Goal: Task Accomplishment & Management: Complete application form

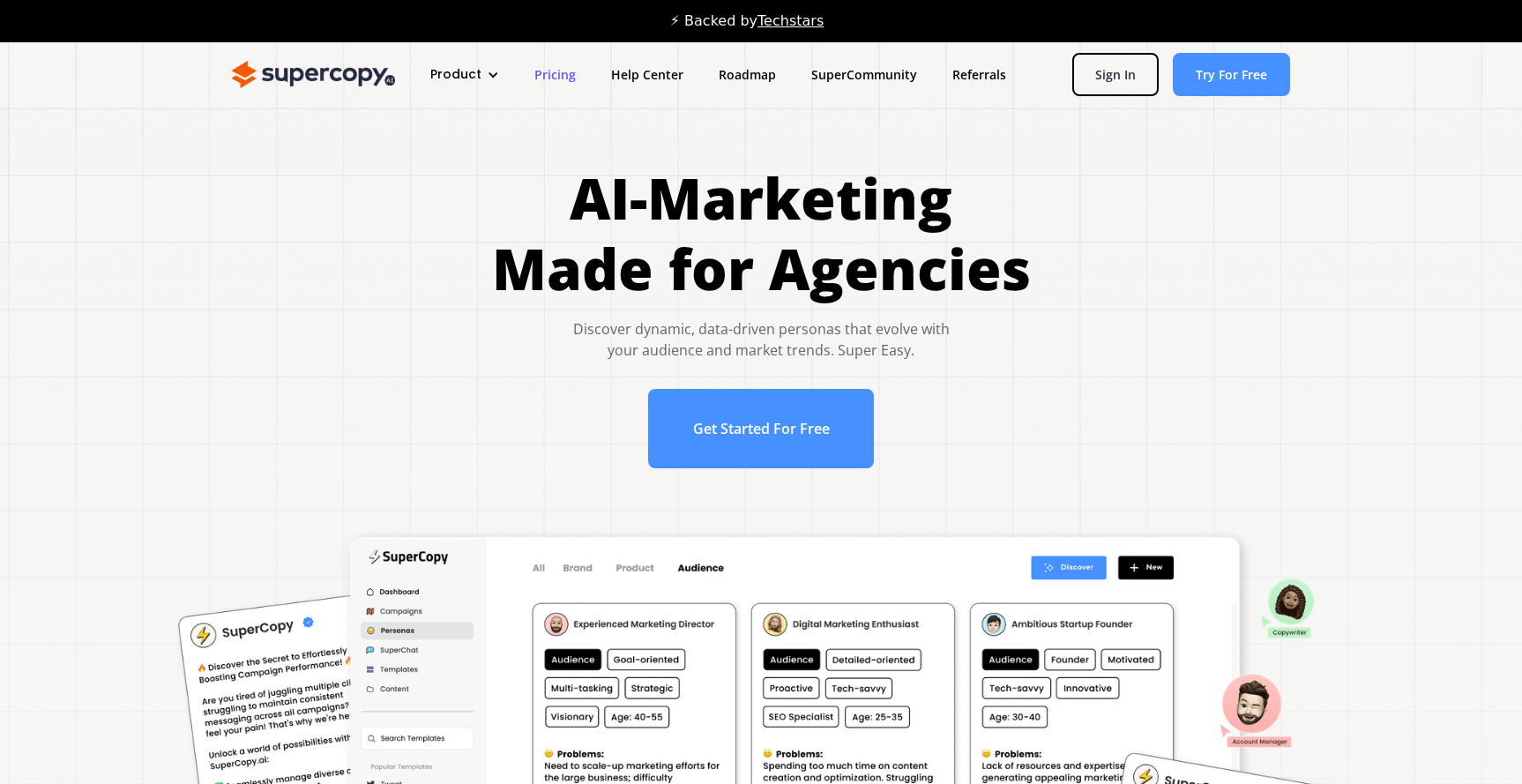
click at [550, 74] on link "Pricing" at bounding box center [555, 74] width 76 height 33
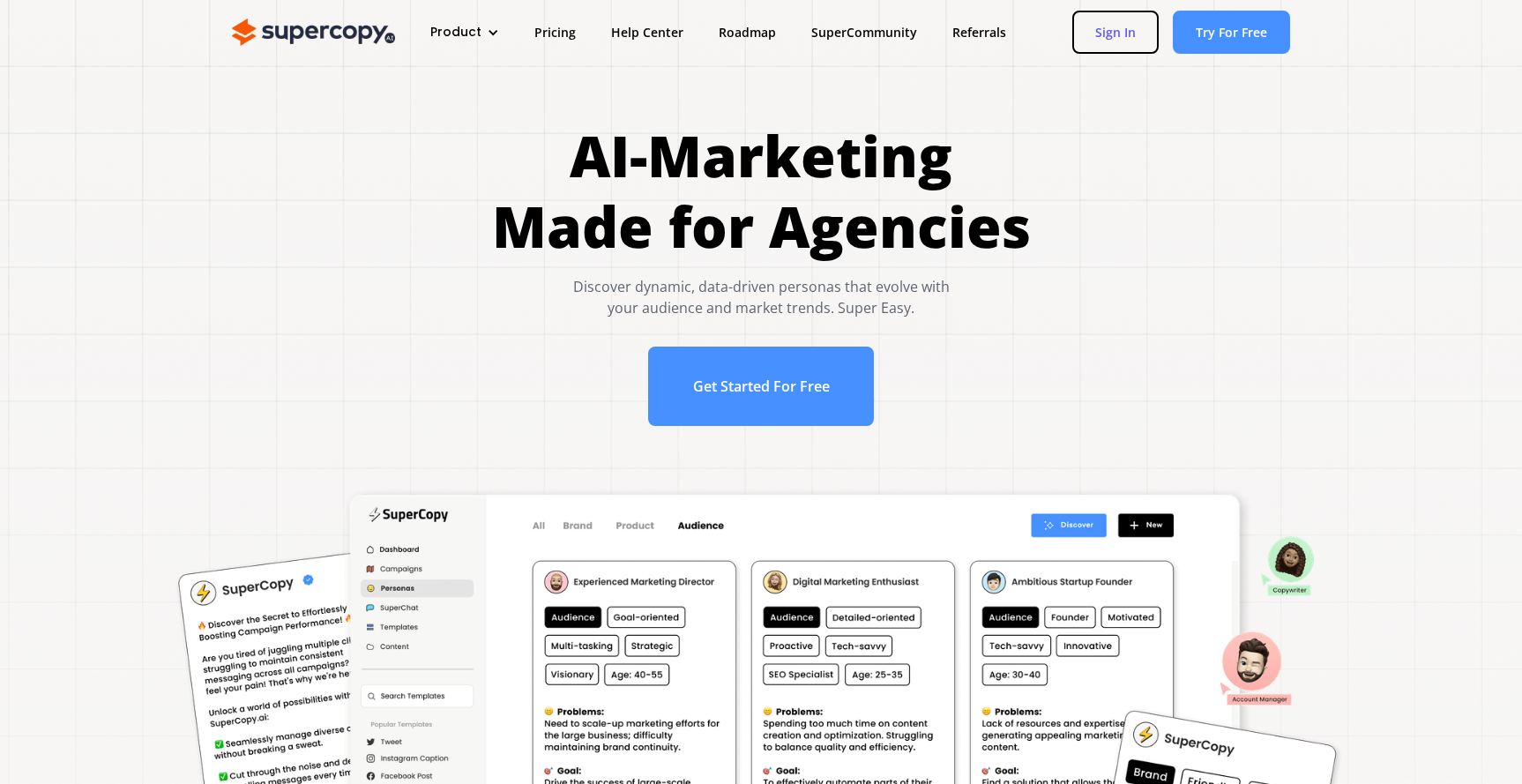
click at [1123, 31] on link "Sign In" at bounding box center [1115, 32] width 87 height 43
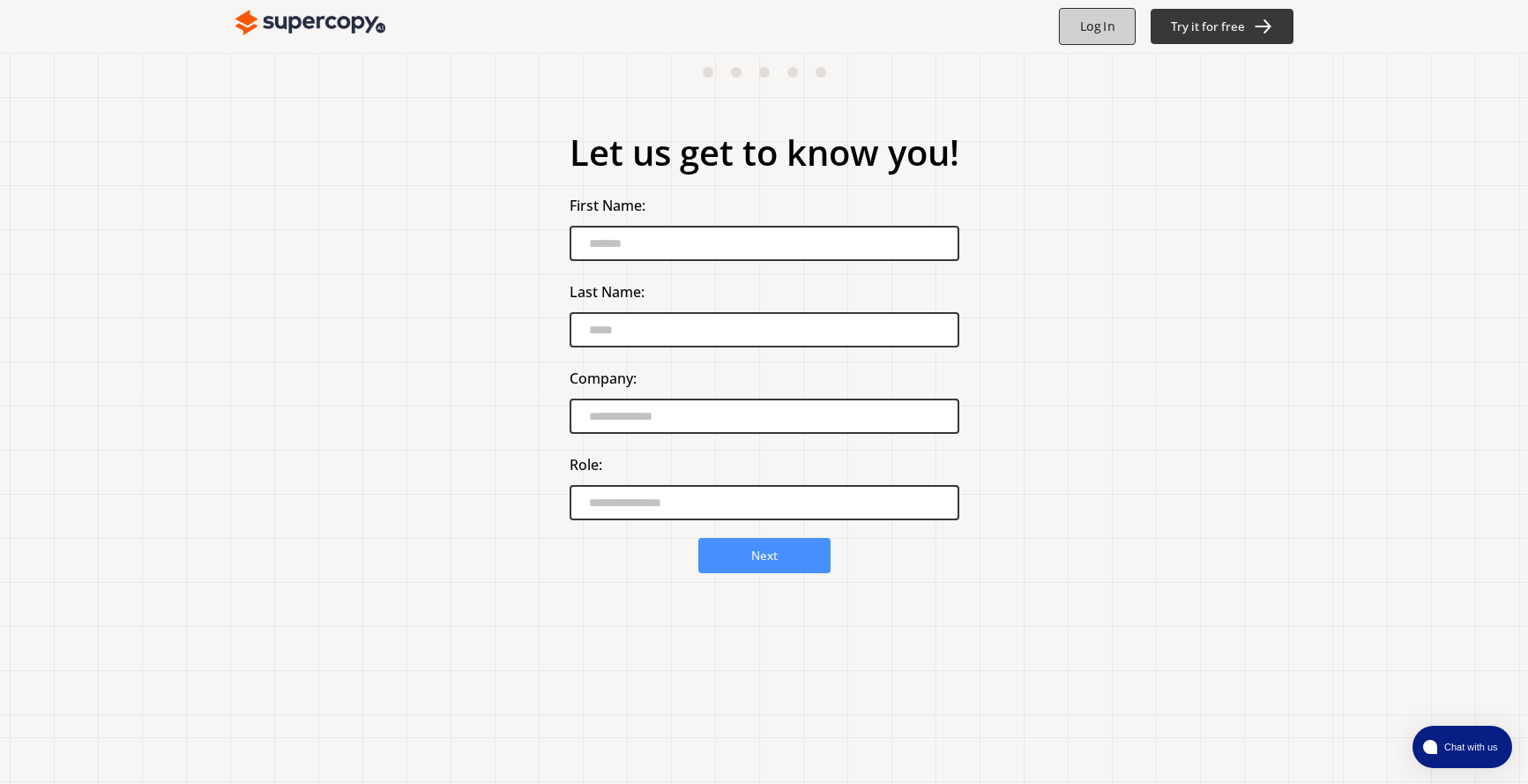
click at [1101, 29] on b "Log In" at bounding box center [1097, 27] width 34 height 17
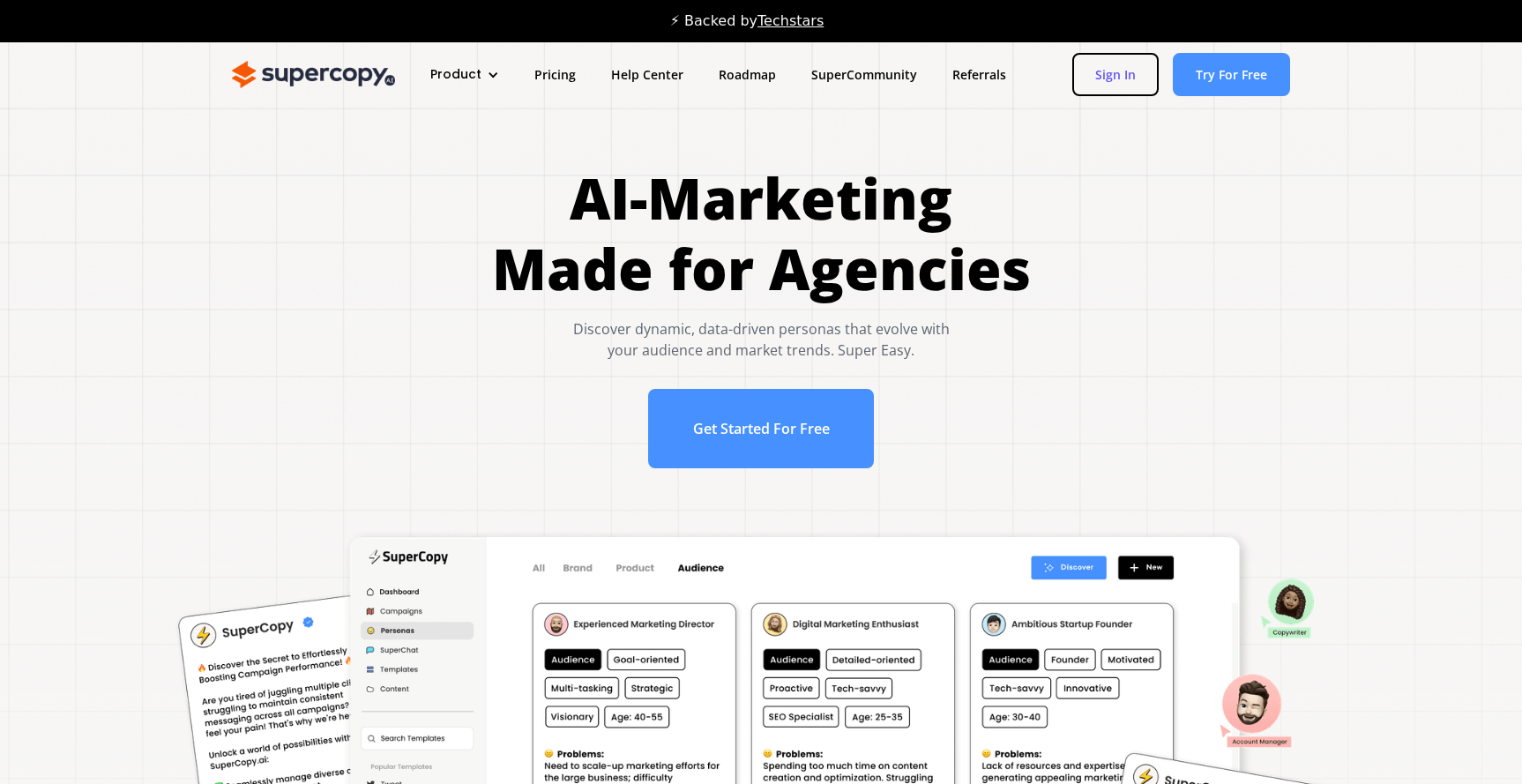
click at [1110, 73] on link "Sign In" at bounding box center [1115, 75] width 87 height 43
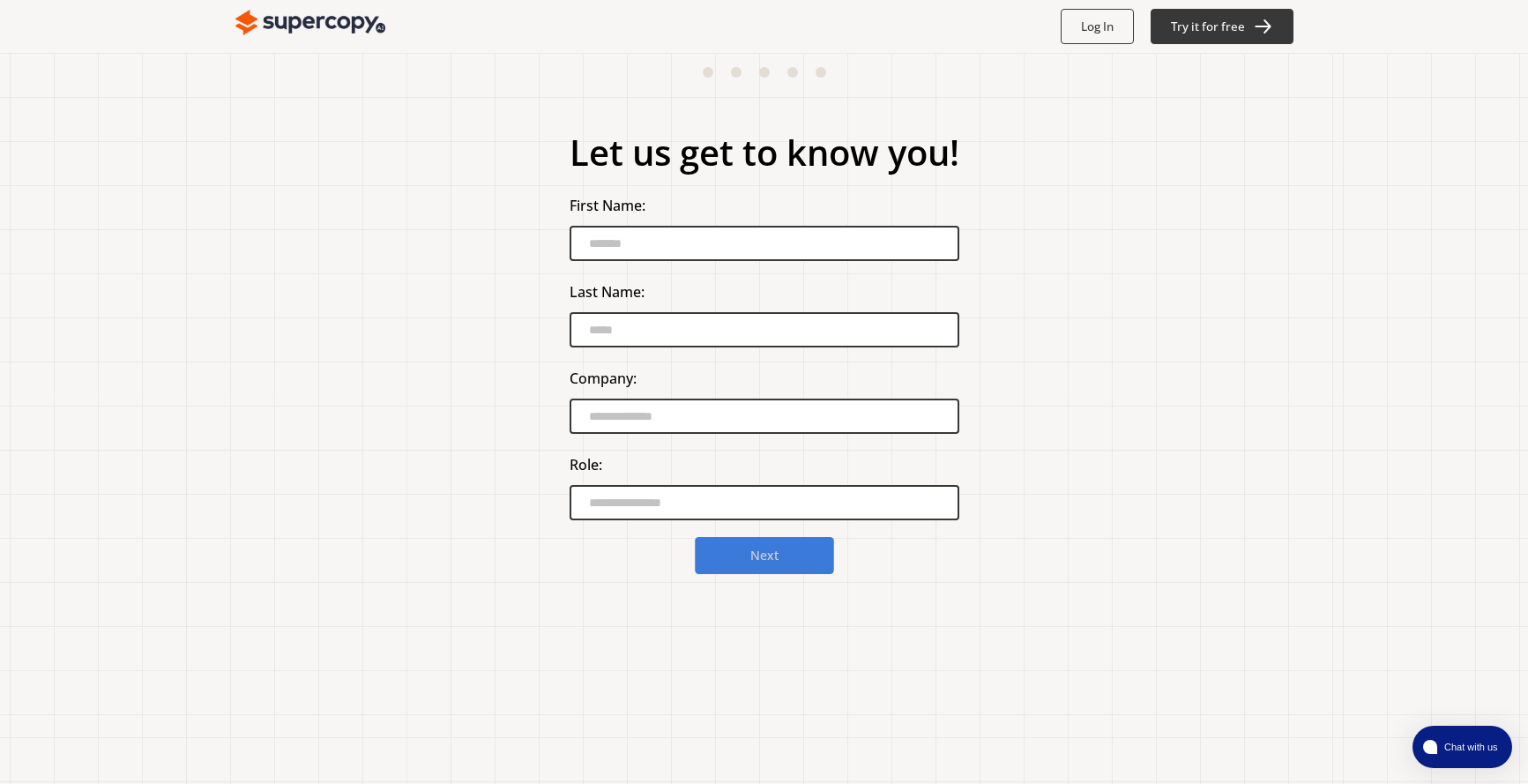
click at [782, 557] on button "Next" at bounding box center [764, 556] width 139 height 37
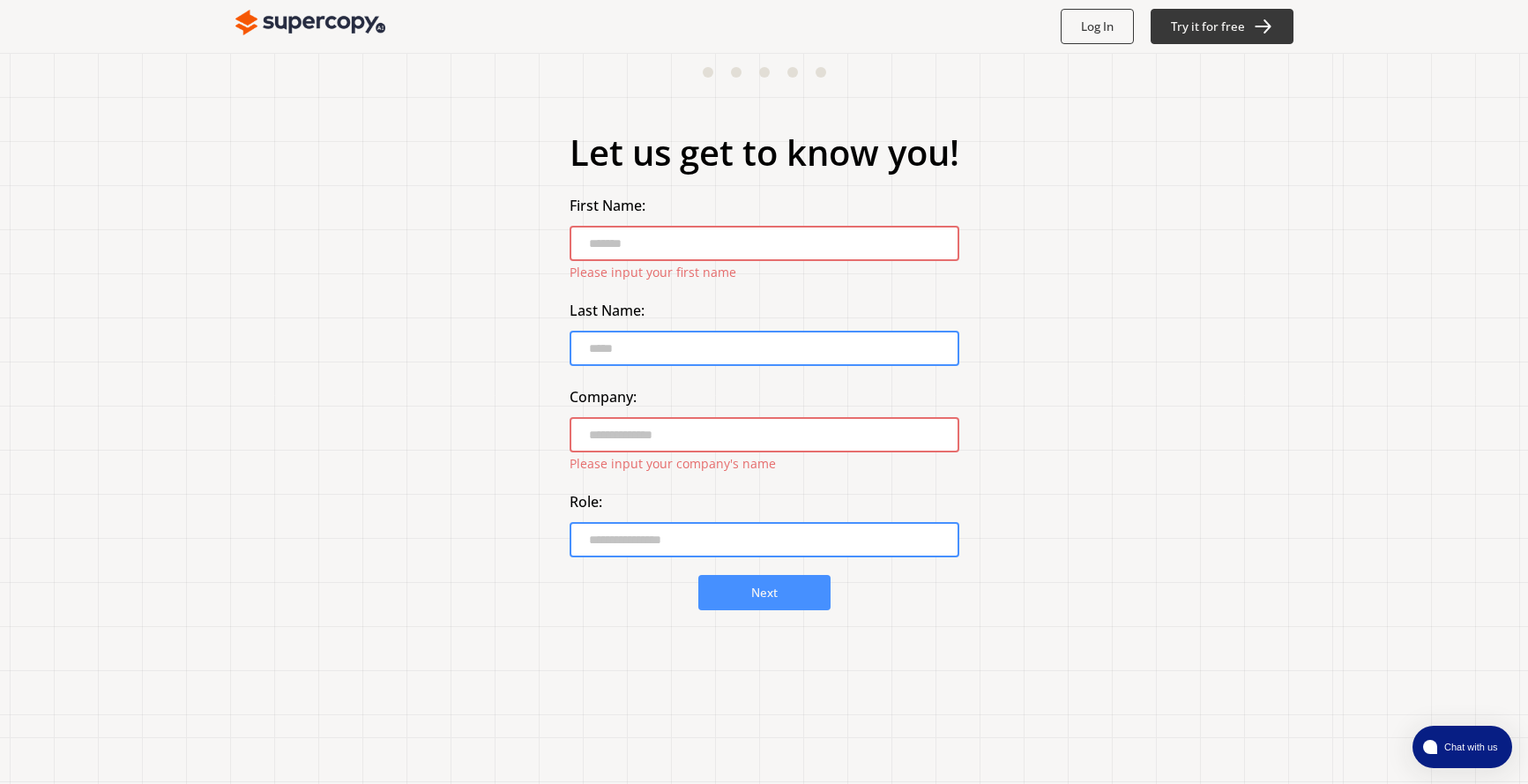
click at [665, 240] on input "First Name:" at bounding box center [764, 243] width 390 height 35
type input "******"
type input "********"
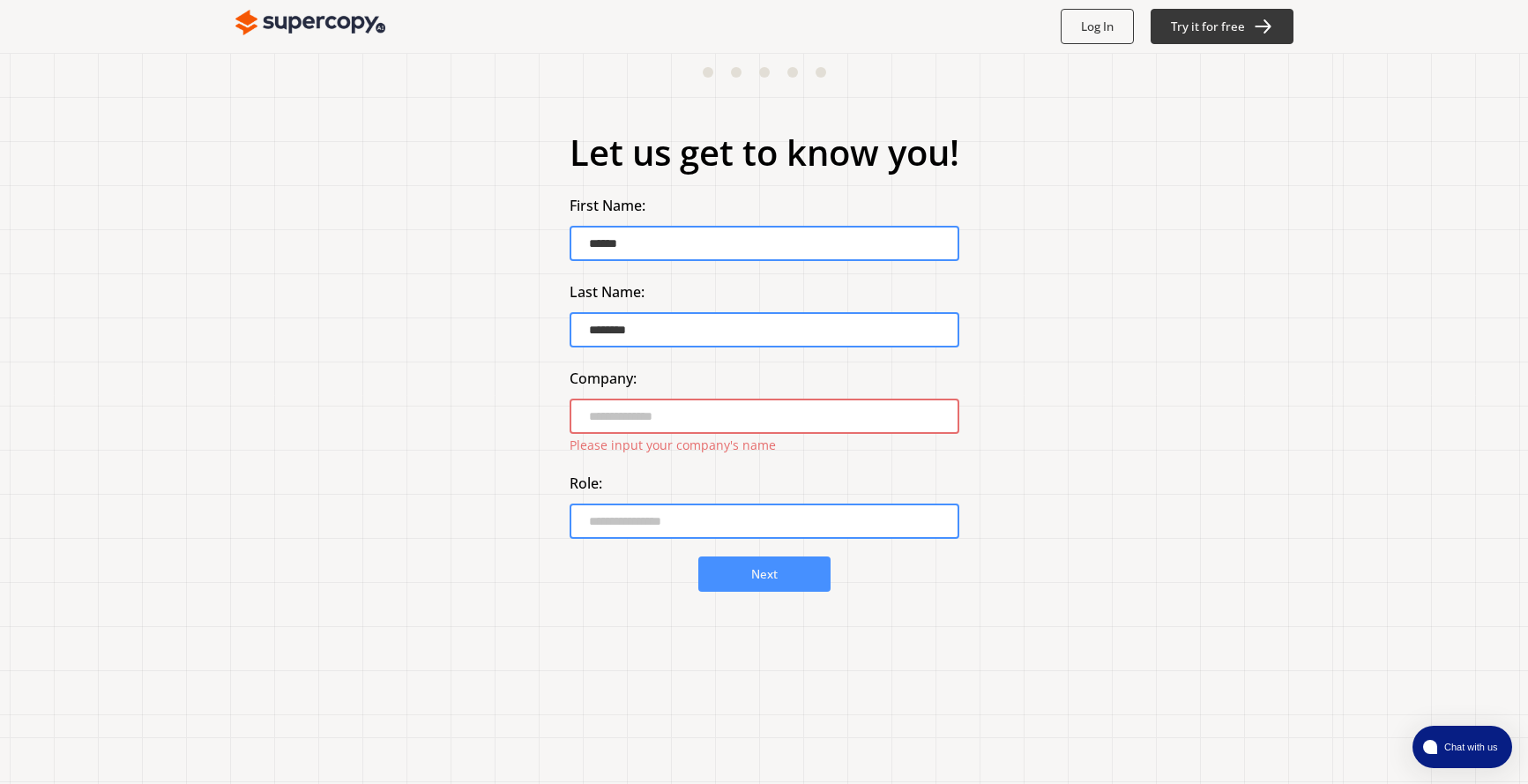
click at [609, 513] on input "Role:" at bounding box center [764, 521] width 390 height 35
type input "*****"
click at [626, 419] on input "Company:" at bounding box center [764, 417] width 390 height 35
type input "**********"
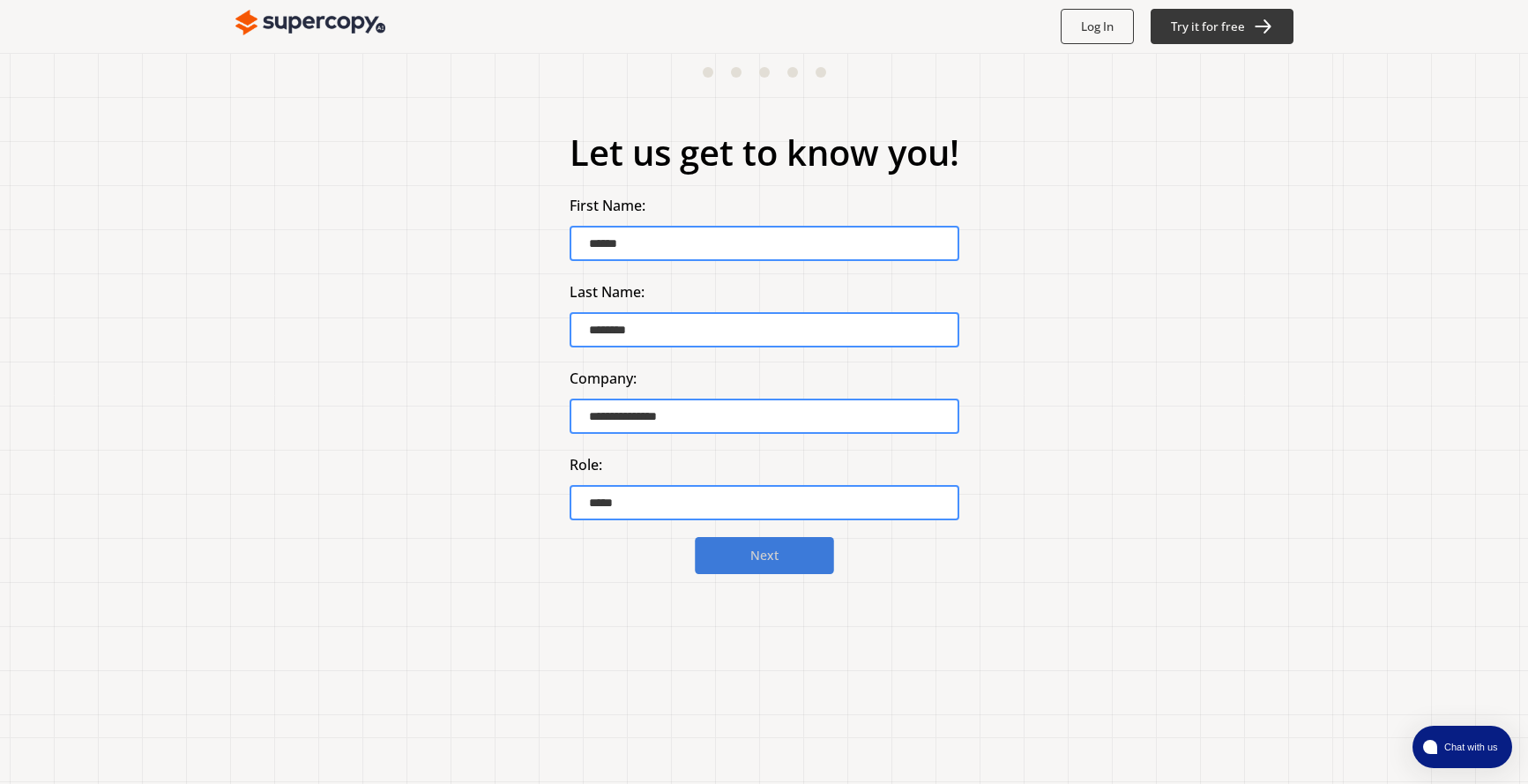
click at [757, 561] on b "Next" at bounding box center [764, 556] width 28 height 17
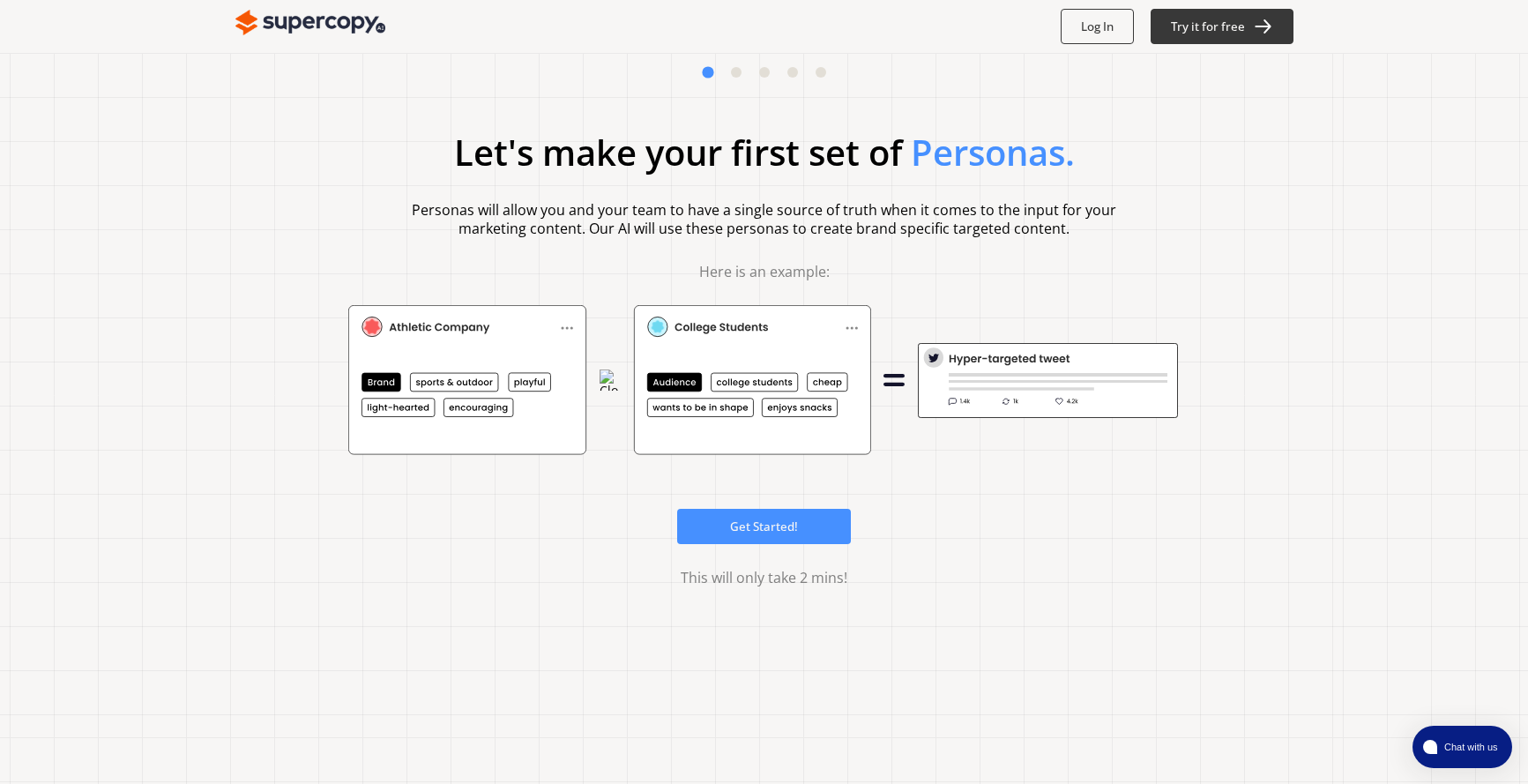
click at [740, 74] on button at bounding box center [736, 72] width 10 height 10
click at [789, 67] on div at bounding box center [764, 72] width 123 height 10
click at [1093, 25] on b "Log In" at bounding box center [1097, 27] width 34 height 17
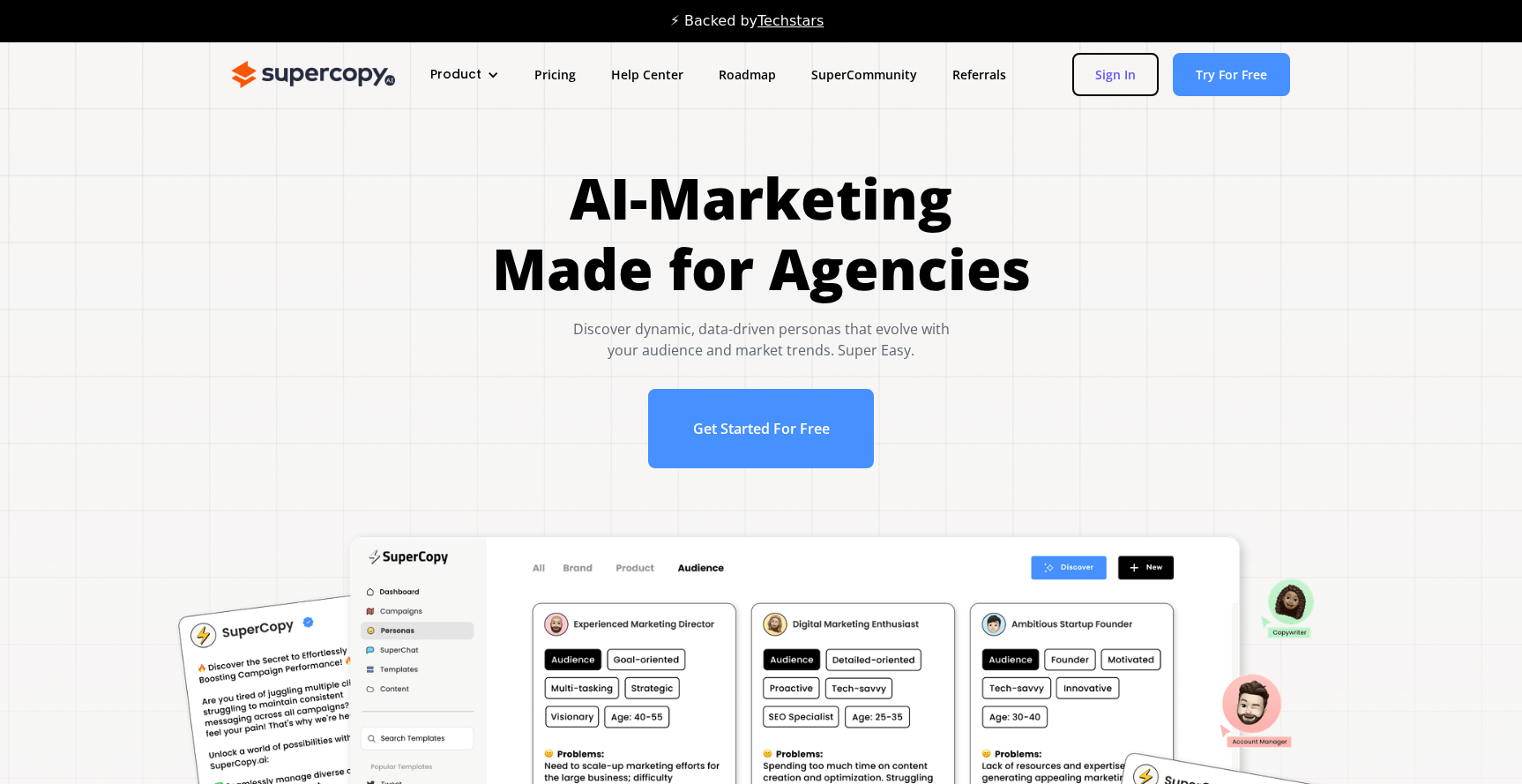
click at [1104, 83] on link "Sign In" at bounding box center [1115, 75] width 87 height 43
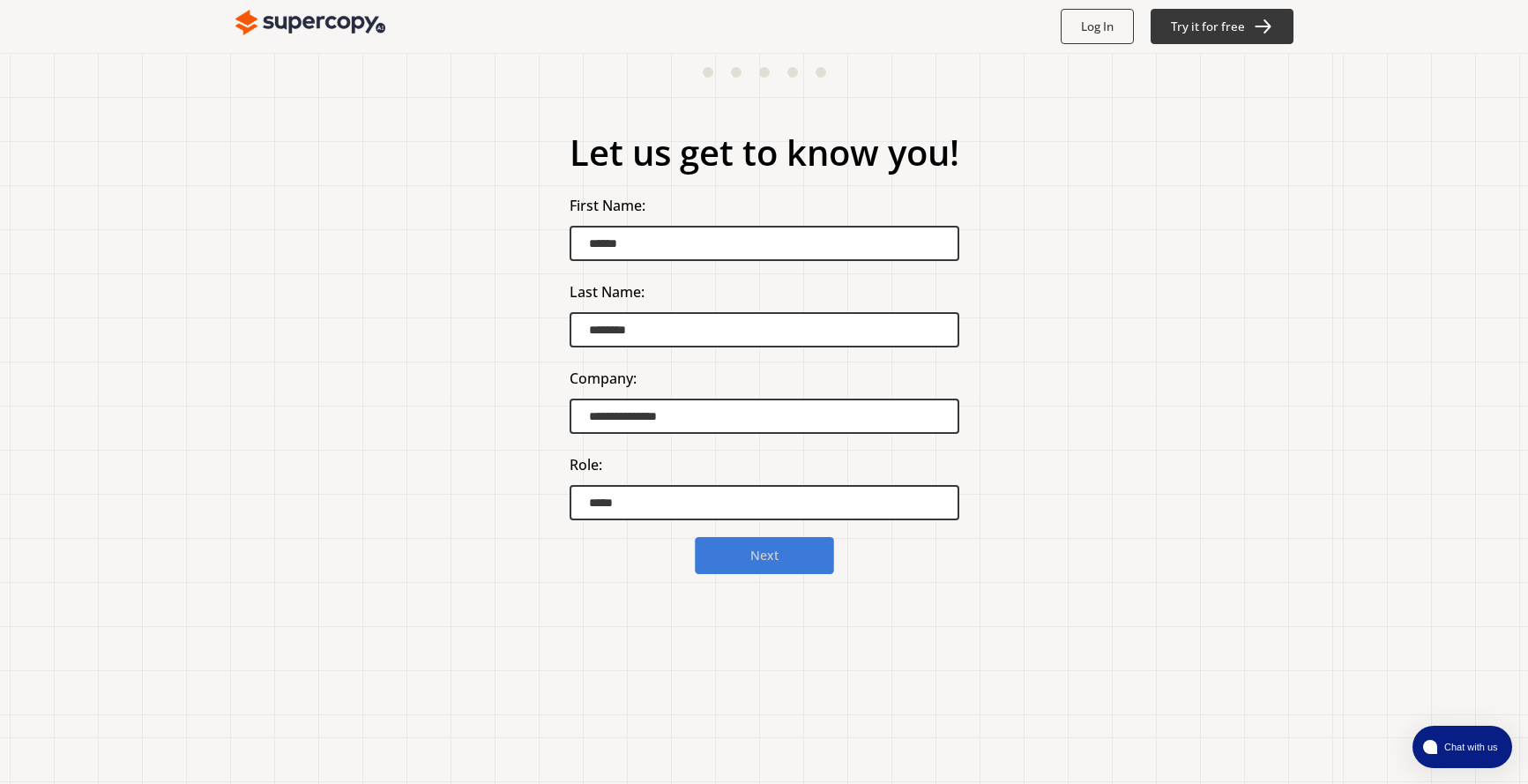
click at [753, 551] on b "Next" at bounding box center [764, 556] width 28 height 17
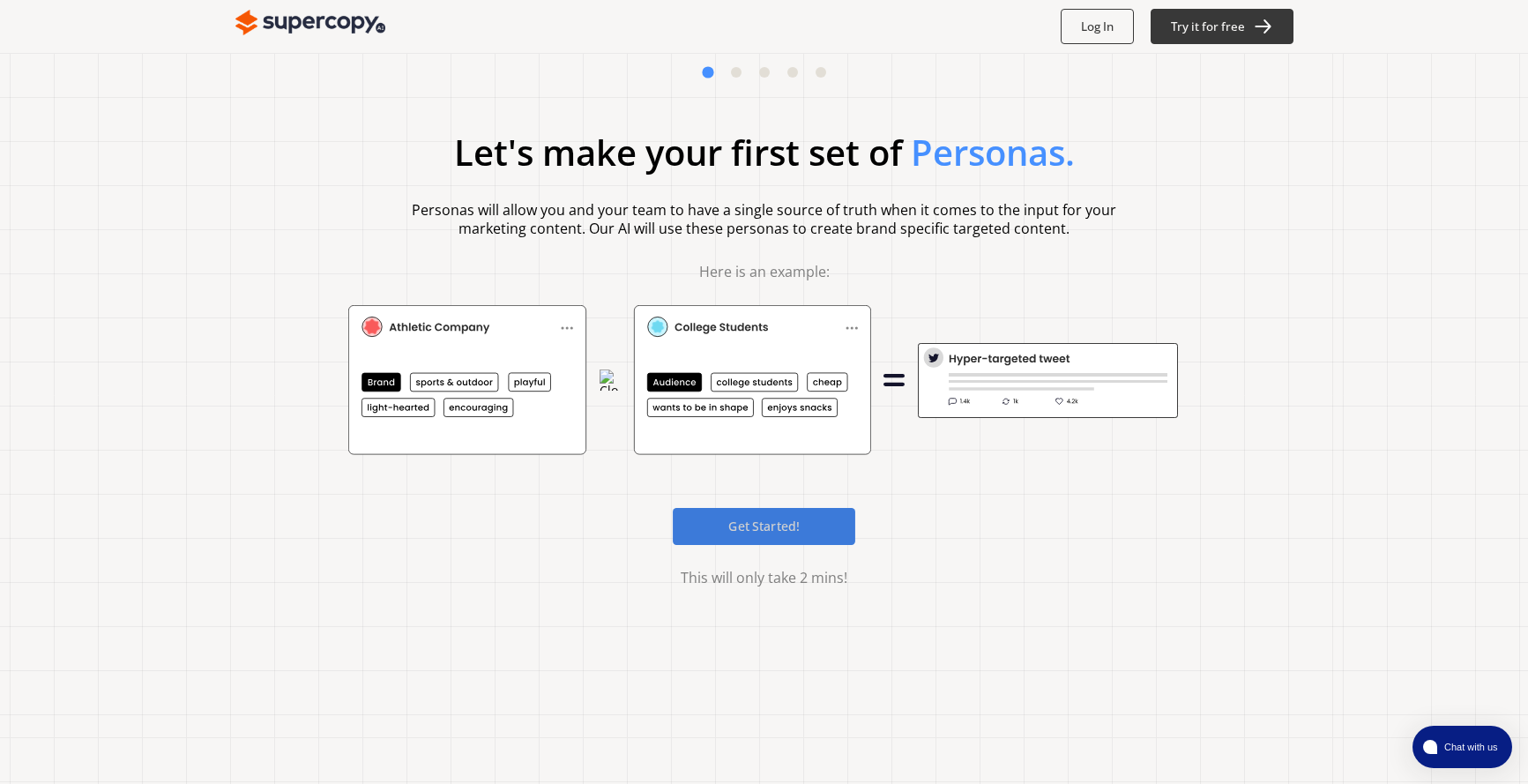
click at [729, 525] on b "Get Started!" at bounding box center [764, 526] width 72 height 17
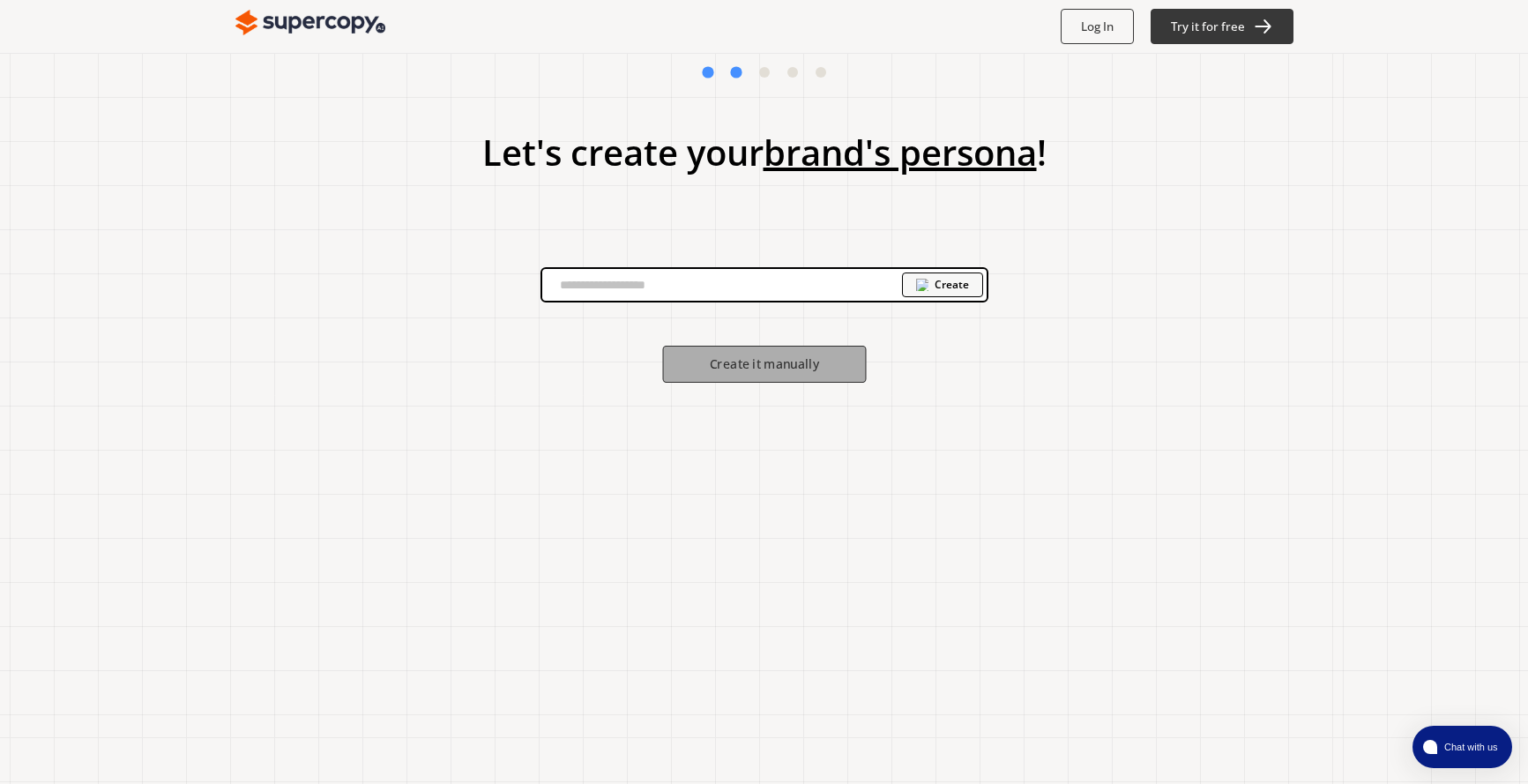
click at [768, 364] on b "Create it manually" at bounding box center [764, 364] width 109 height 17
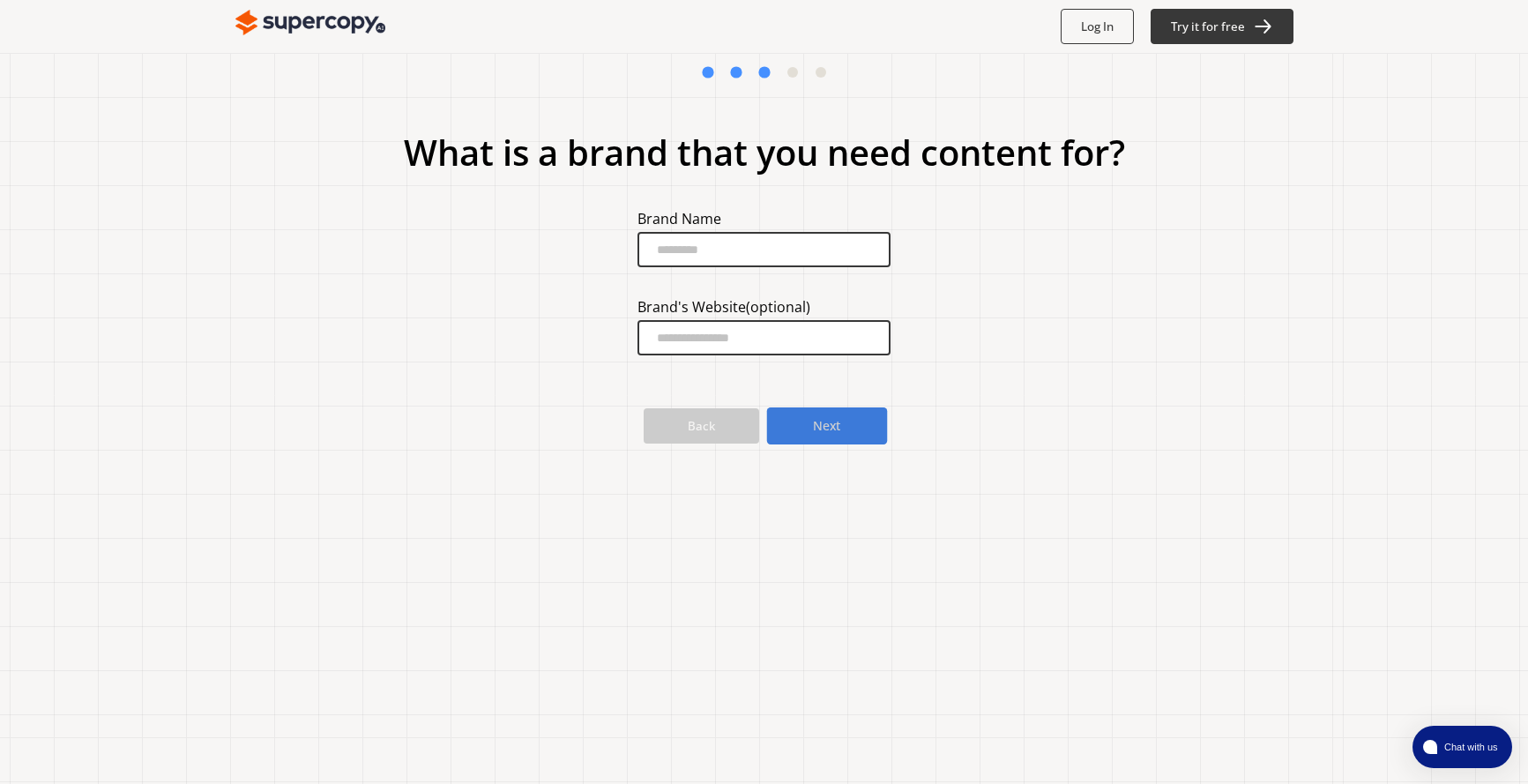
click at [840, 425] on b "Next" at bounding box center [828, 426] width 28 height 17
